Goal: Information Seeking & Learning: Find specific page/section

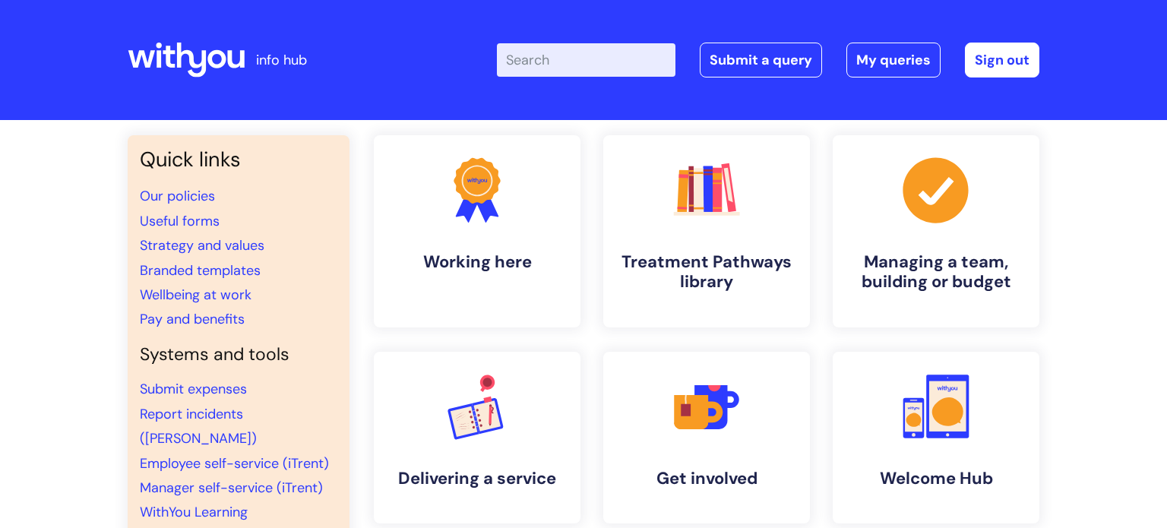
click at [549, 60] on input "Enter your search term here..." at bounding box center [586, 59] width 178 height 33
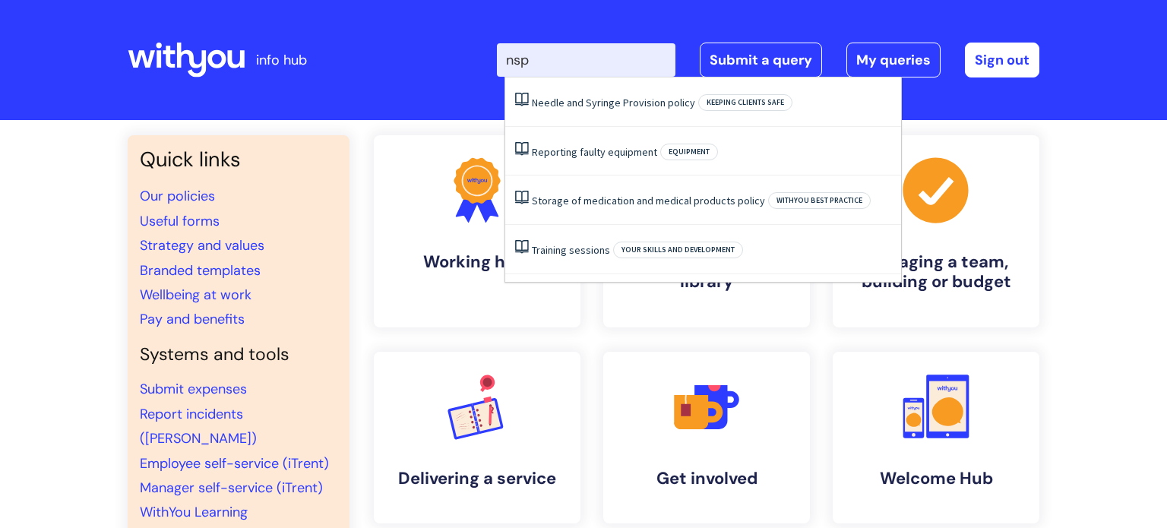
type input "nsp"
click button "Search" at bounding box center [0, 0] width 0 height 0
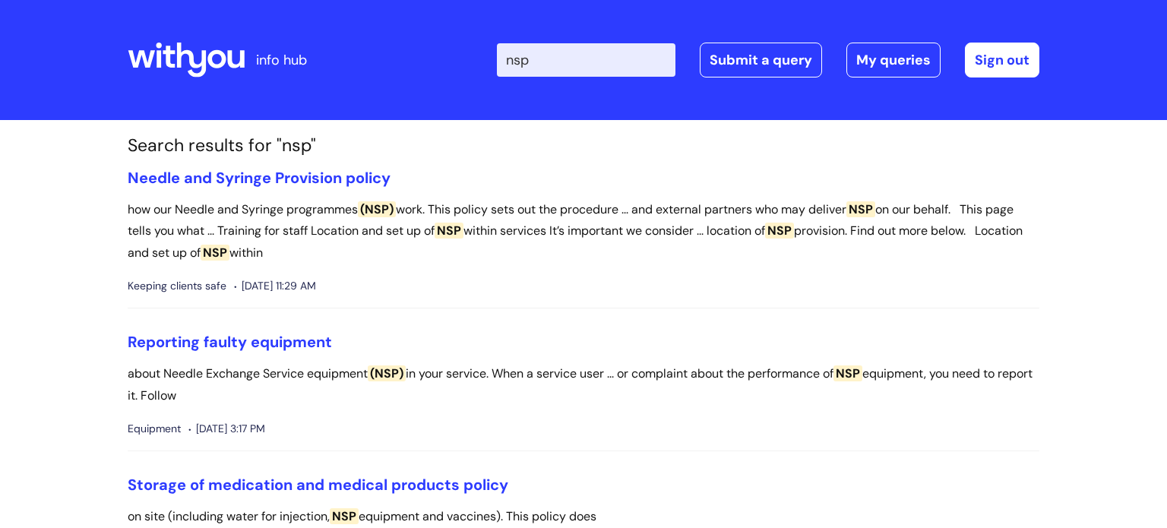
click at [597, 98] on div "Enter your search term here... nsp Search Submit a query My queries Welcome [PE…" at bounding box center [696, 60] width 685 height 90
click at [227, 181] on link "Needle and Syringe Provision policy" at bounding box center [259, 178] width 263 height 20
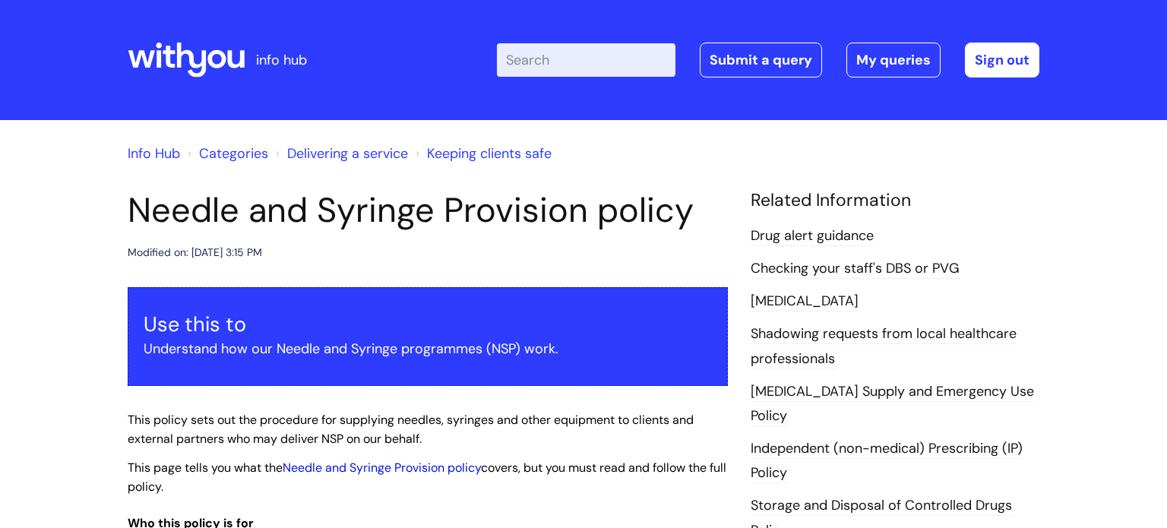
click at [371, 465] on link "Needle and Syringe Provision policy" at bounding box center [382, 467] width 198 height 16
click at [466, 419] on span "This policy sets out the procedure for supplying needles, syringes and other eq…" at bounding box center [411, 429] width 566 height 35
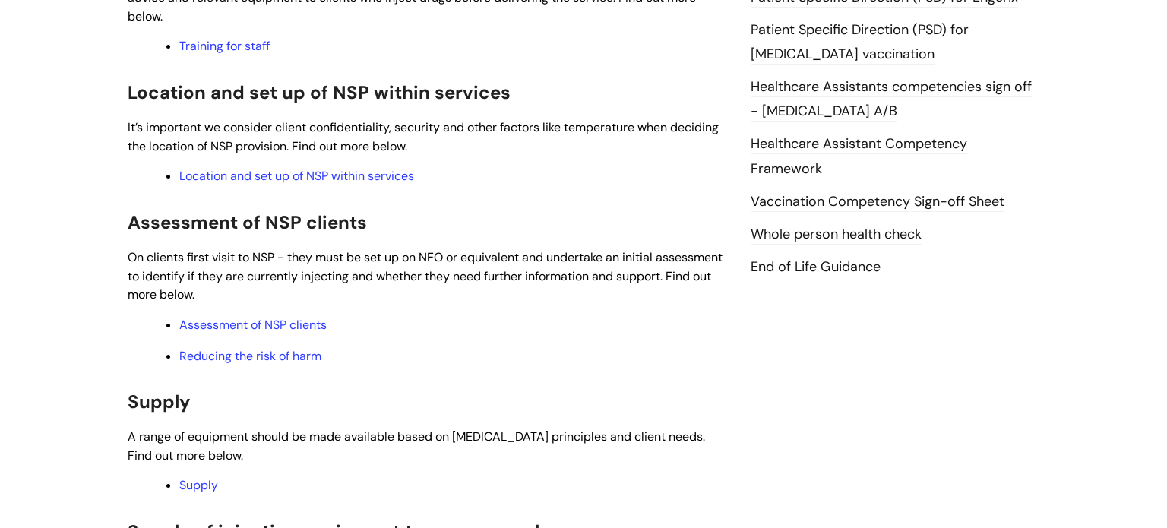
scroll to position [790, 0]
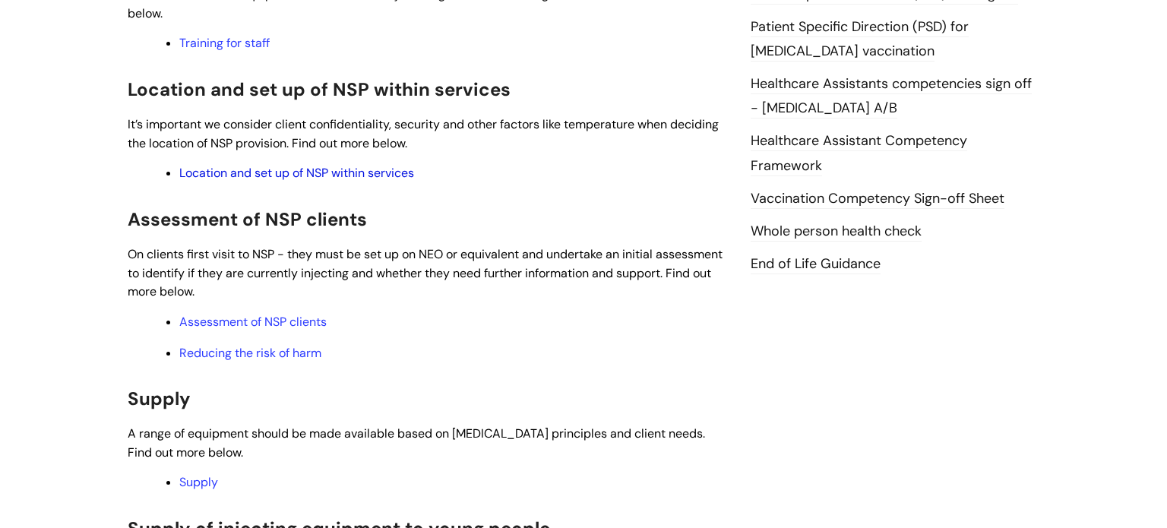
click at [359, 175] on link "Location and set up of NSP within services" at bounding box center [296, 173] width 235 height 16
